Goal: Check status

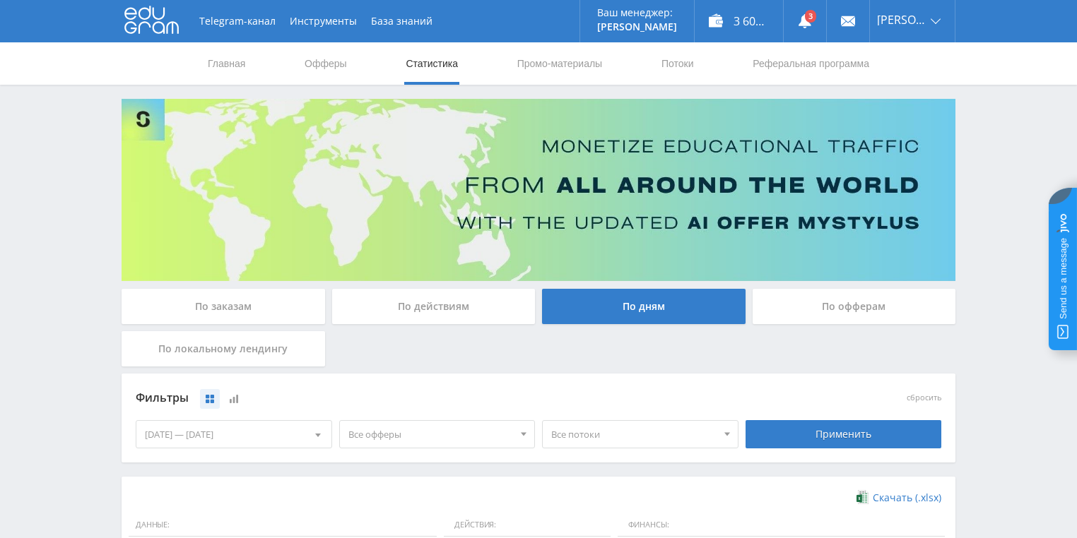
scroll to position [339, 0]
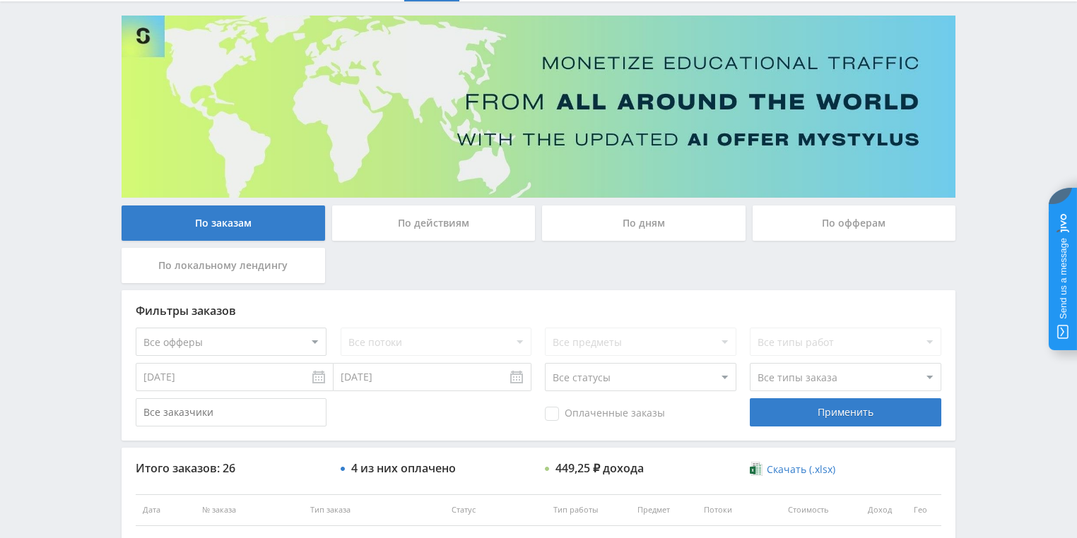
scroll to position [226, 0]
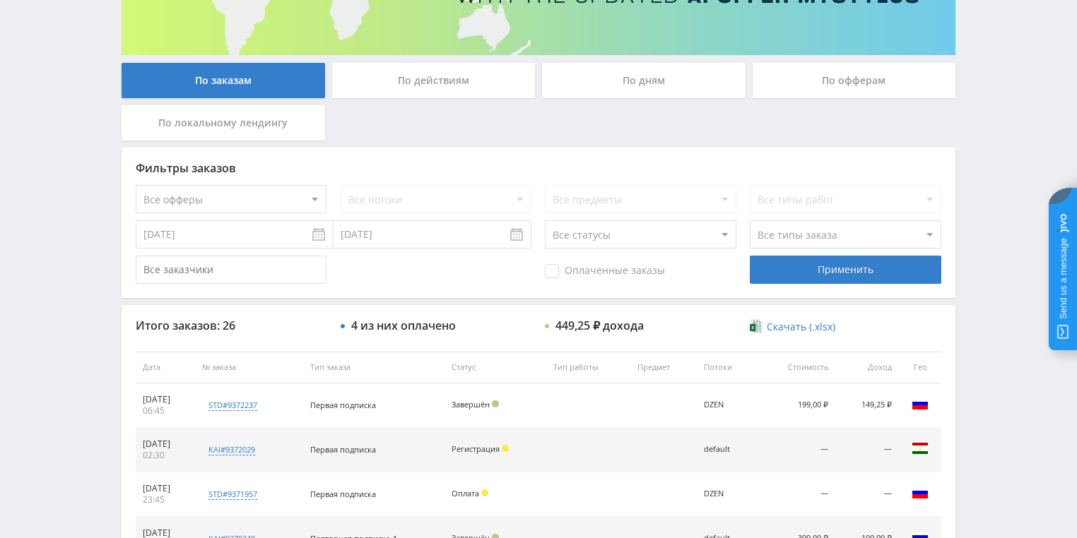
click at [426, 85] on div "По действиям" at bounding box center [433, 80] width 203 height 35
click at [0, 0] on input "По действиям" at bounding box center [0, 0] width 0 height 0
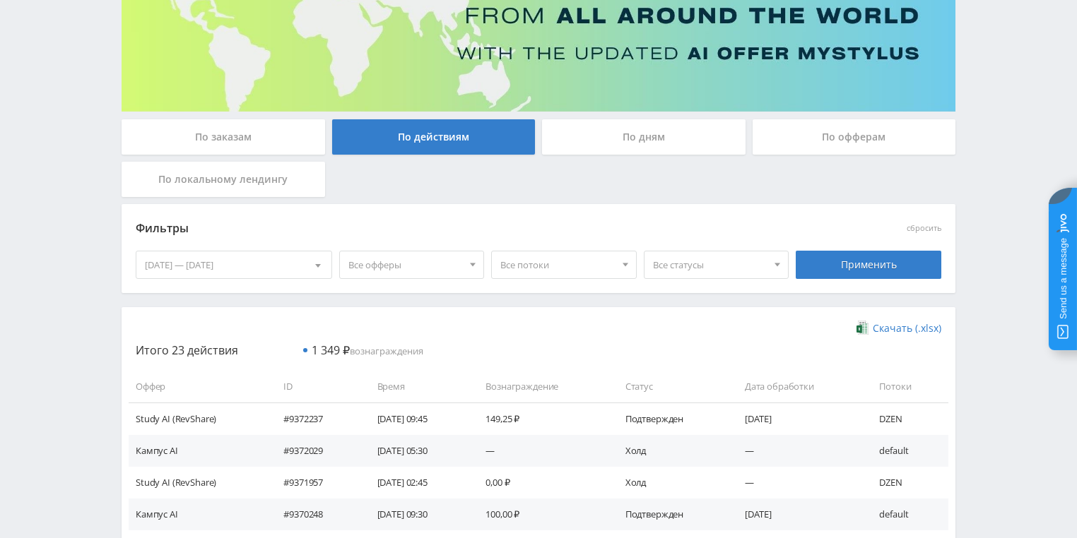
click at [633, 144] on div "По дням" at bounding box center [643, 136] width 203 height 35
click at [0, 0] on input "По дням" at bounding box center [0, 0] width 0 height 0
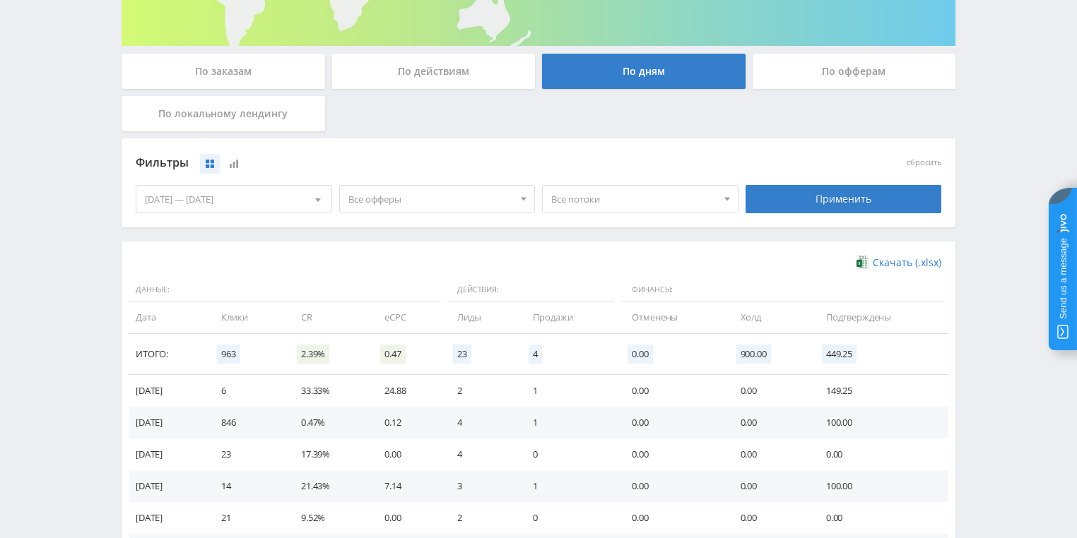
scroll to position [215, 0]
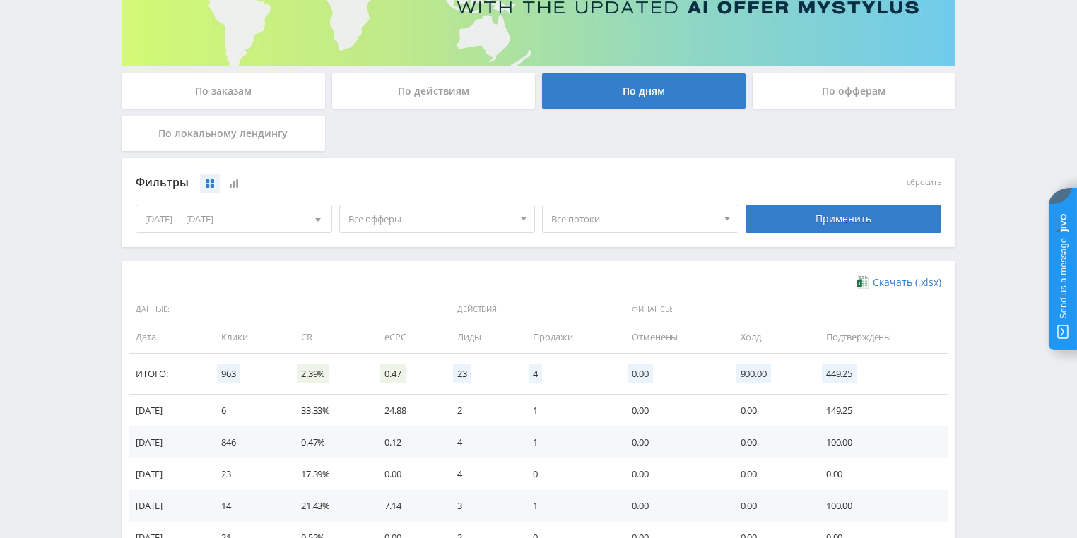
click at [816, 90] on div "По офферам" at bounding box center [853, 90] width 203 height 35
click at [0, 0] on input "По офферам" at bounding box center [0, 0] width 0 height 0
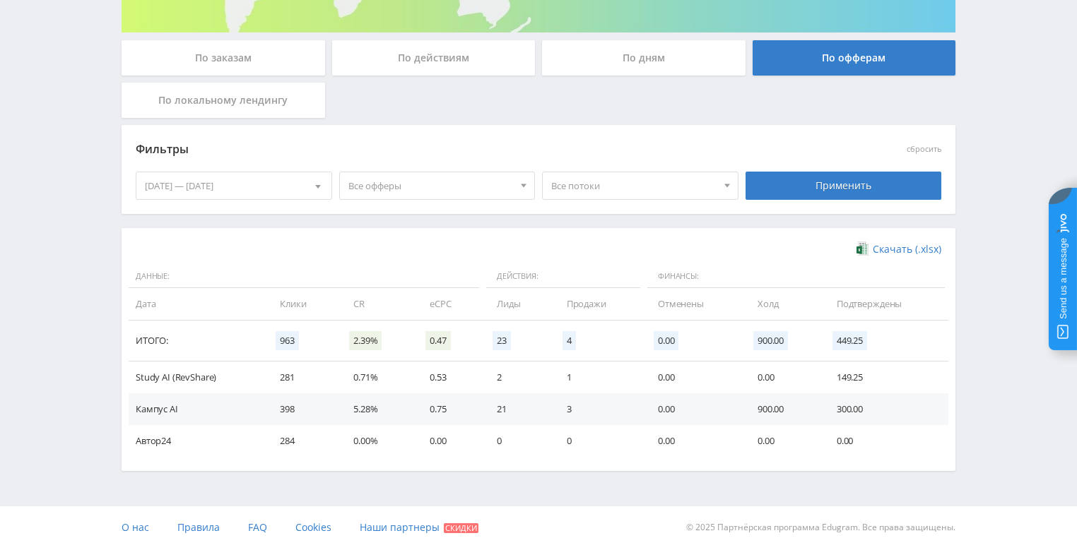
scroll to position [258, 0]
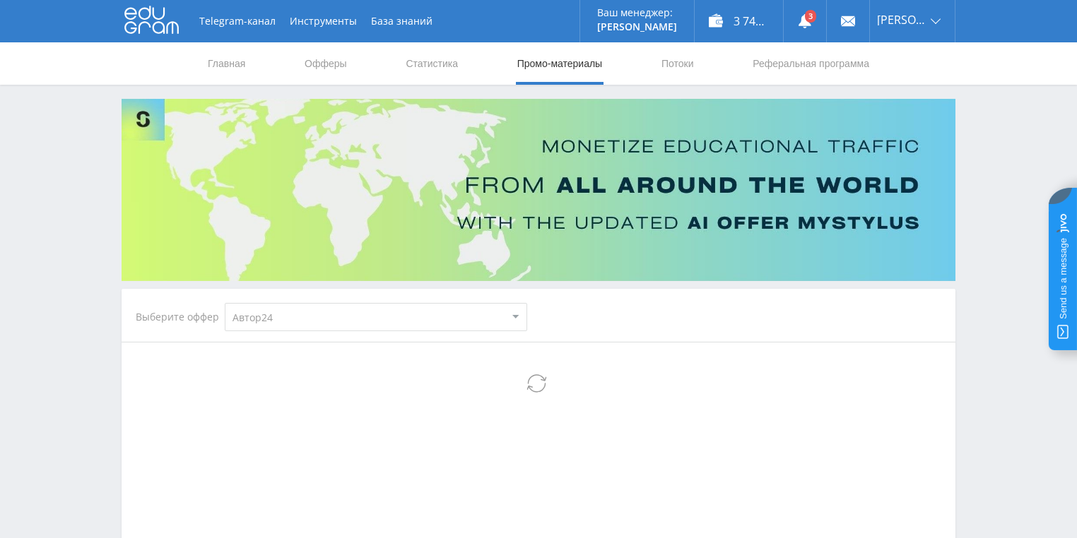
select select "1"
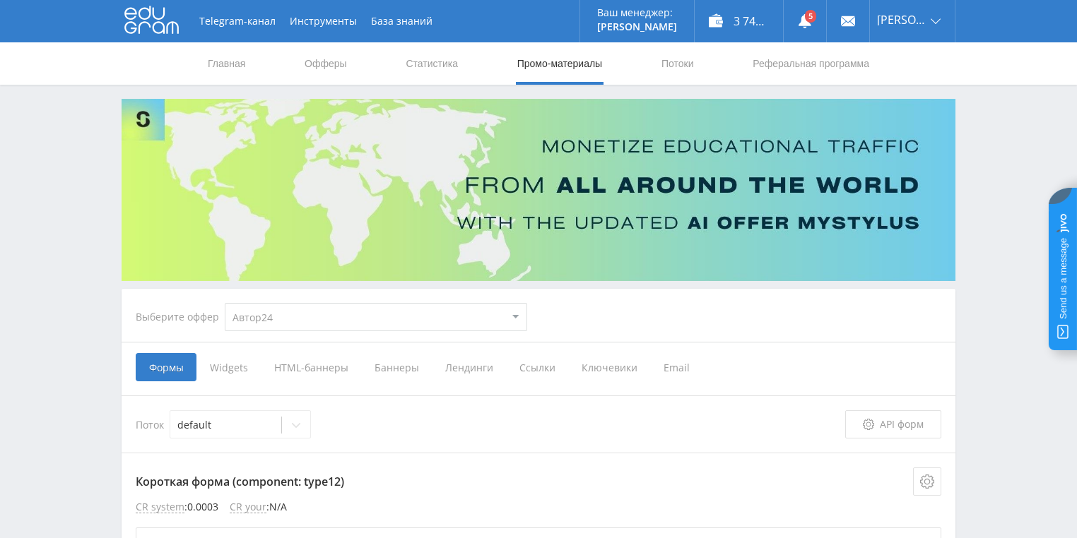
drag, startPoint x: 93, startPoint y: 260, endPoint x: 491, endPoint y: 69, distance: 441.5
click at [562, 74] on link "Промо-материалы" at bounding box center [560, 63] width 88 height 42
select select "1"
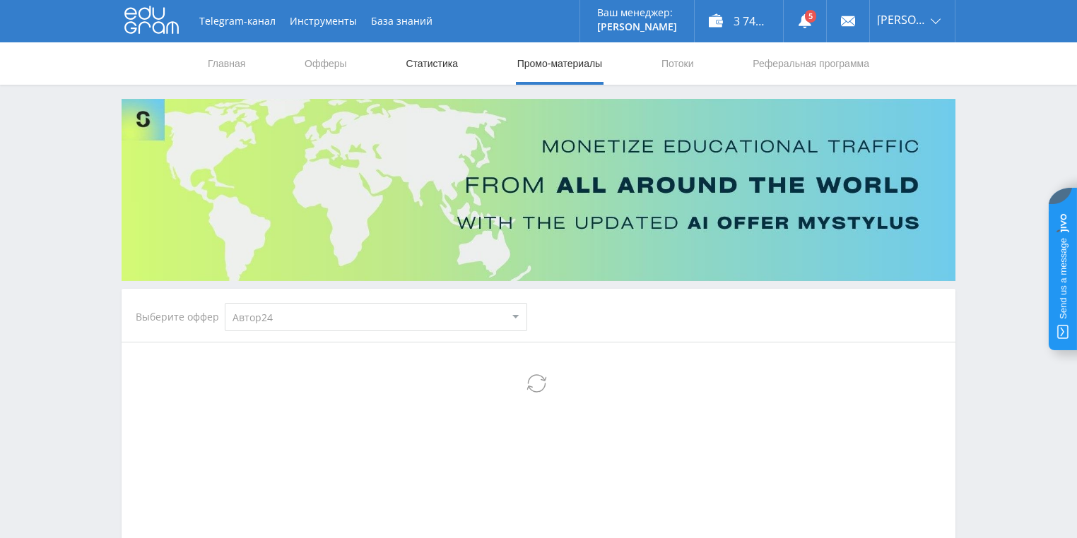
click at [452, 66] on link "Статистика" at bounding box center [431, 63] width 55 height 42
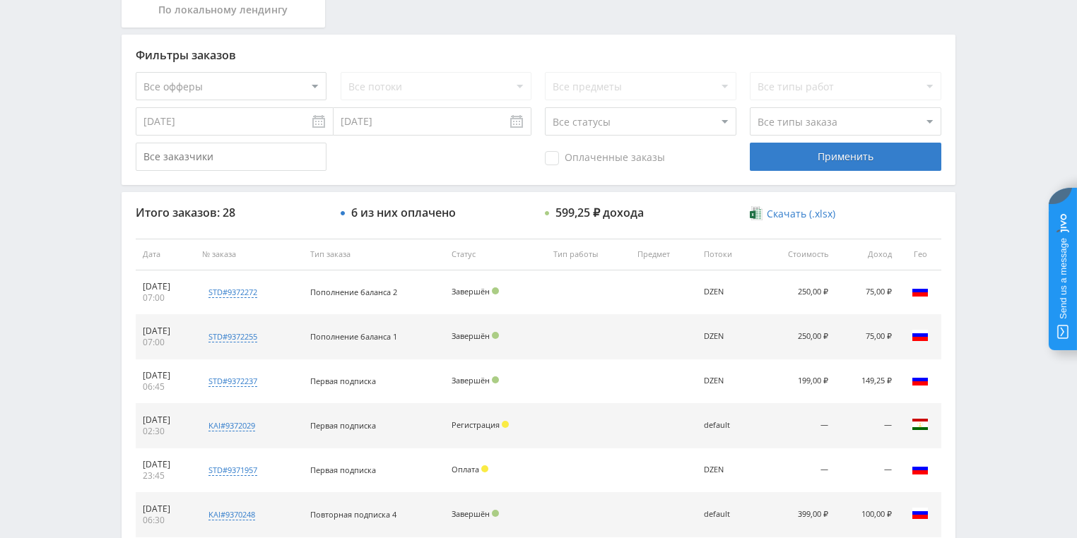
scroll to position [396, 0]
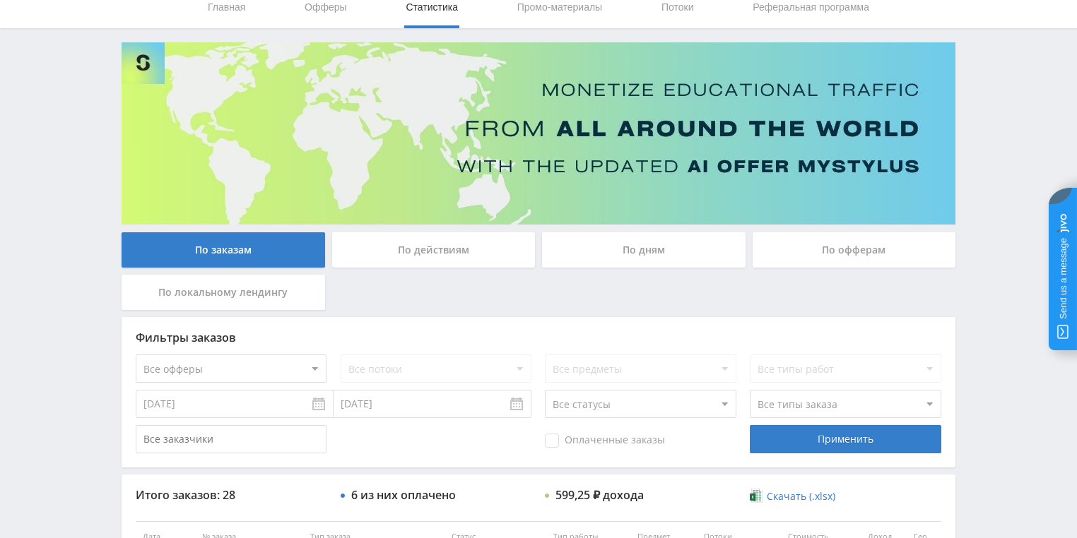
click at [427, 254] on div "По действиям" at bounding box center [433, 249] width 203 height 35
click at [0, 0] on input "По действиям" at bounding box center [0, 0] width 0 height 0
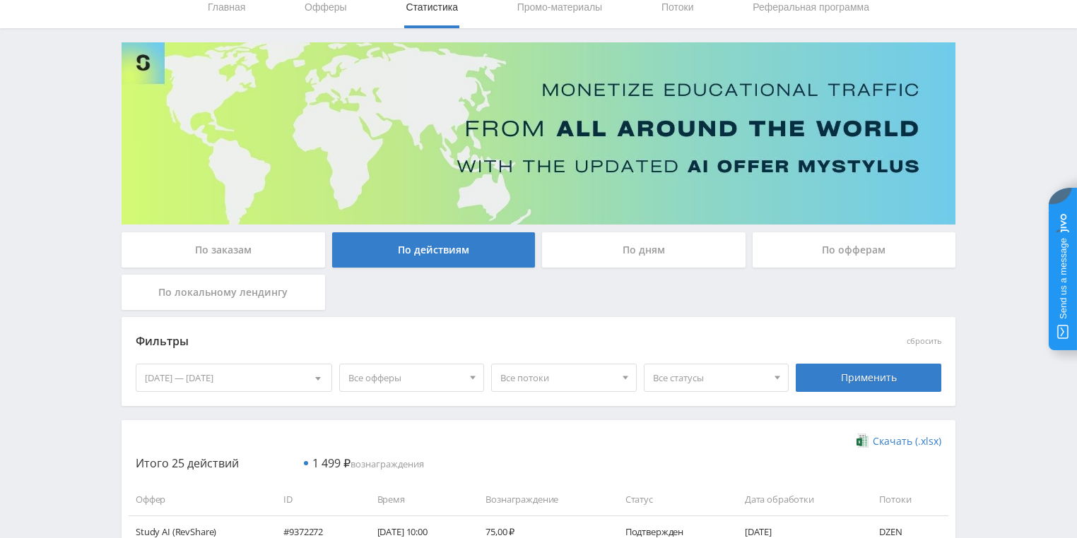
click at [620, 246] on div "По дням" at bounding box center [643, 249] width 203 height 35
click at [0, 0] on input "По дням" at bounding box center [0, 0] width 0 height 0
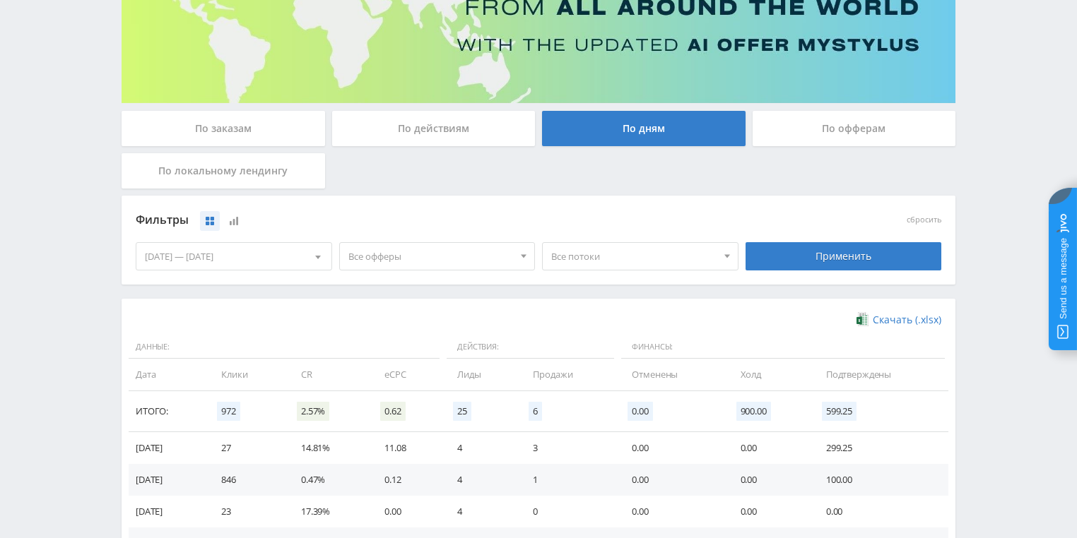
scroll to position [170, 0]
